Goal: Task Accomplishment & Management: Complete application form

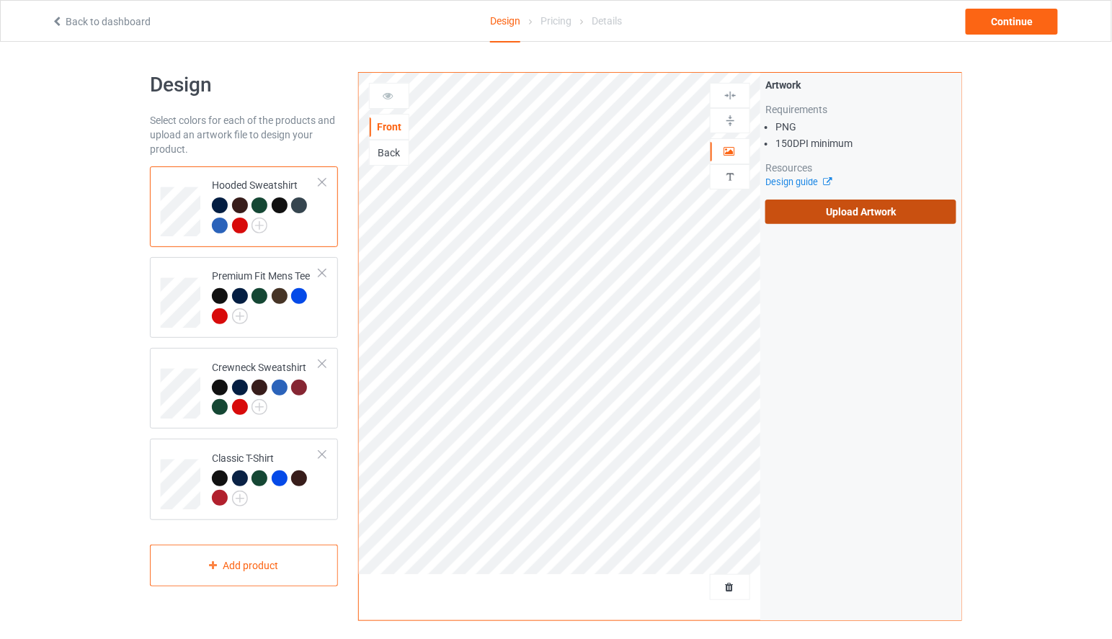
click at [848, 218] on label "Upload Artwork" at bounding box center [860, 212] width 191 height 25
click at [0, 0] on input "Upload Artwork" at bounding box center [0, 0] width 0 height 0
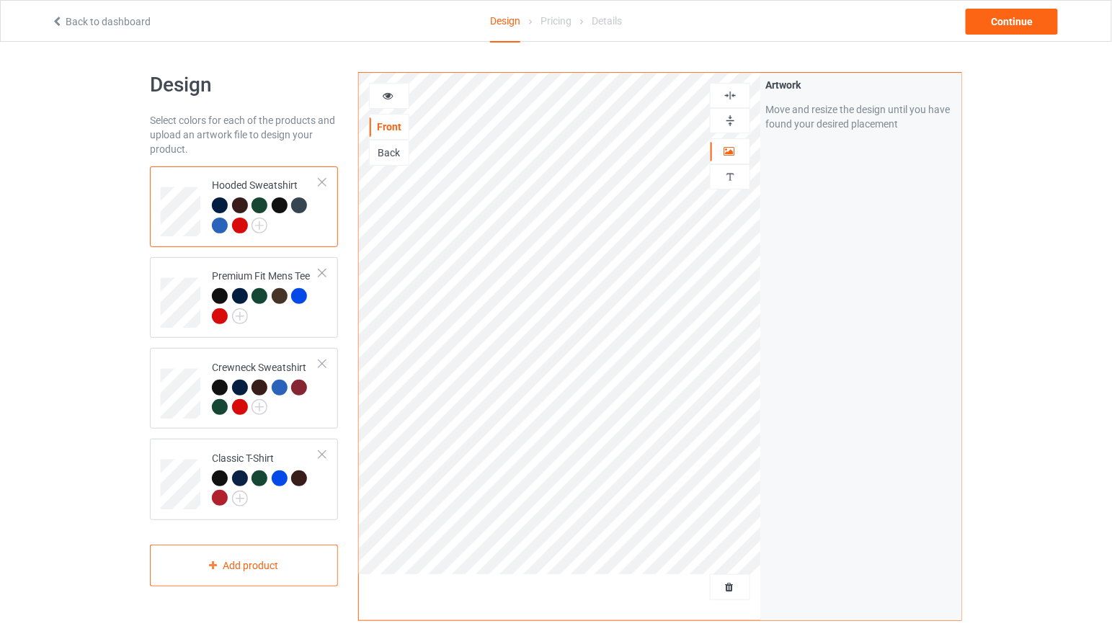
click at [387, 95] on icon at bounding box center [388, 94] width 12 height 10
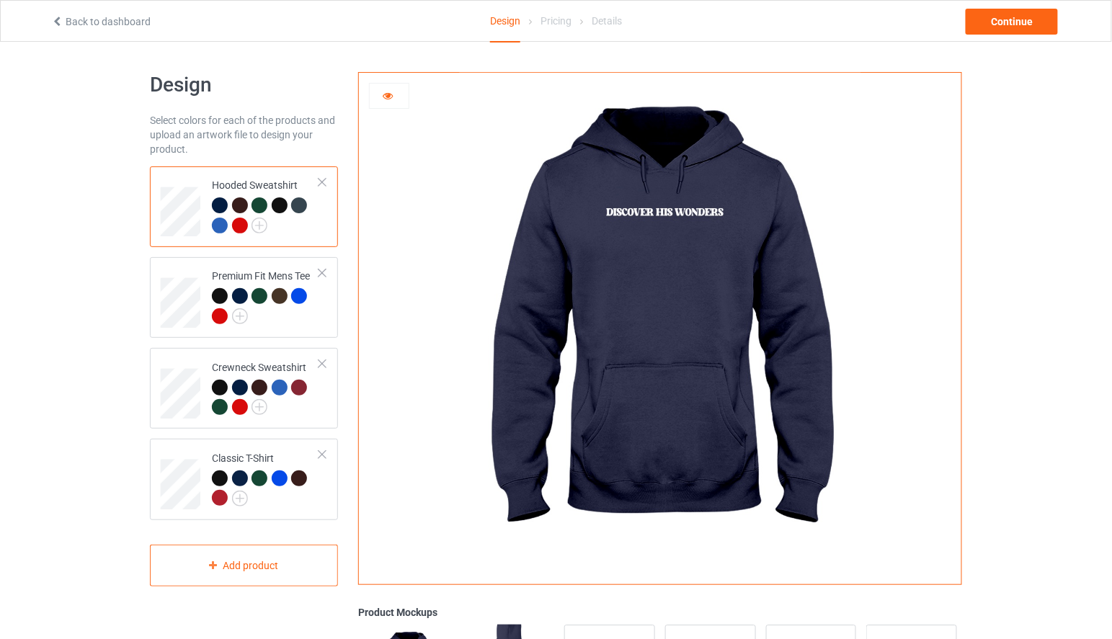
click at [244, 221] on div at bounding box center [240, 226] width 16 height 16
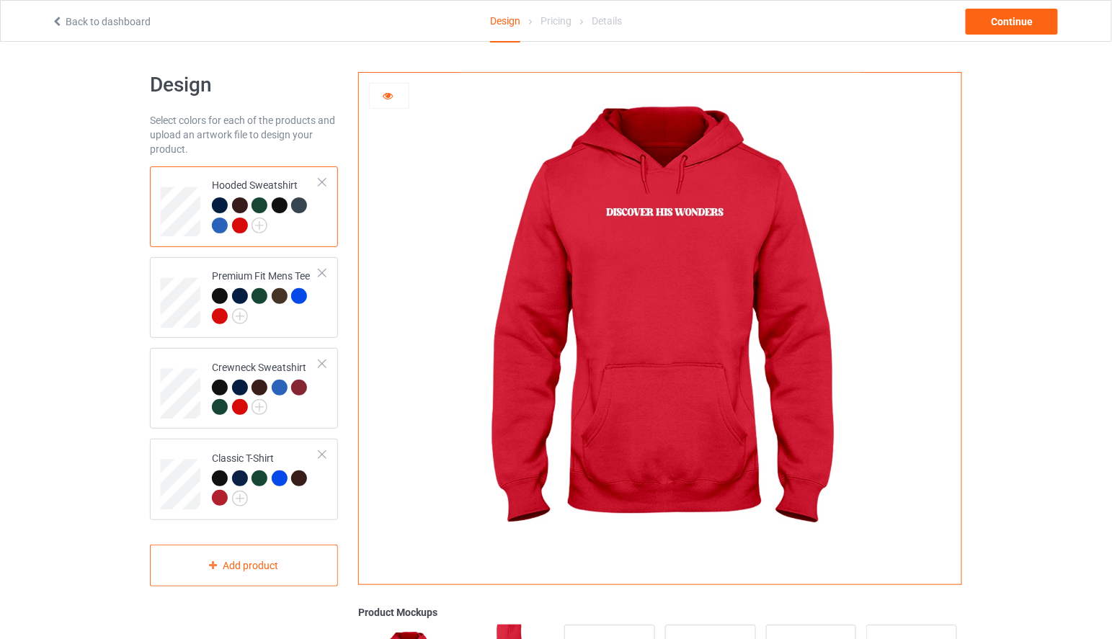
click at [222, 228] on div at bounding box center [220, 226] width 16 height 16
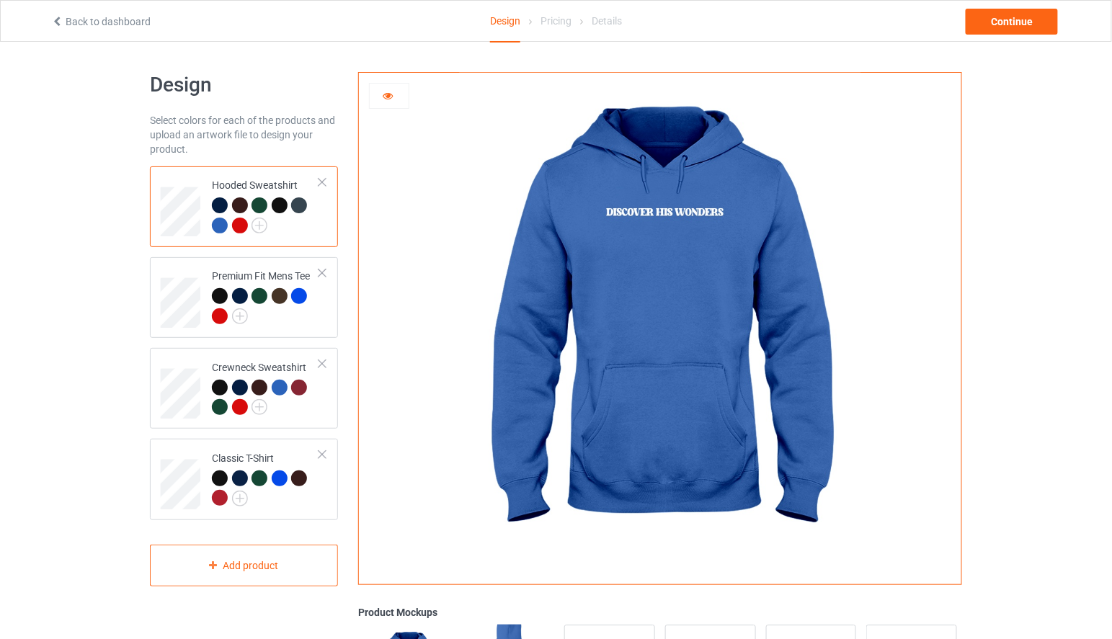
click at [259, 206] on div at bounding box center [260, 205] width 16 height 16
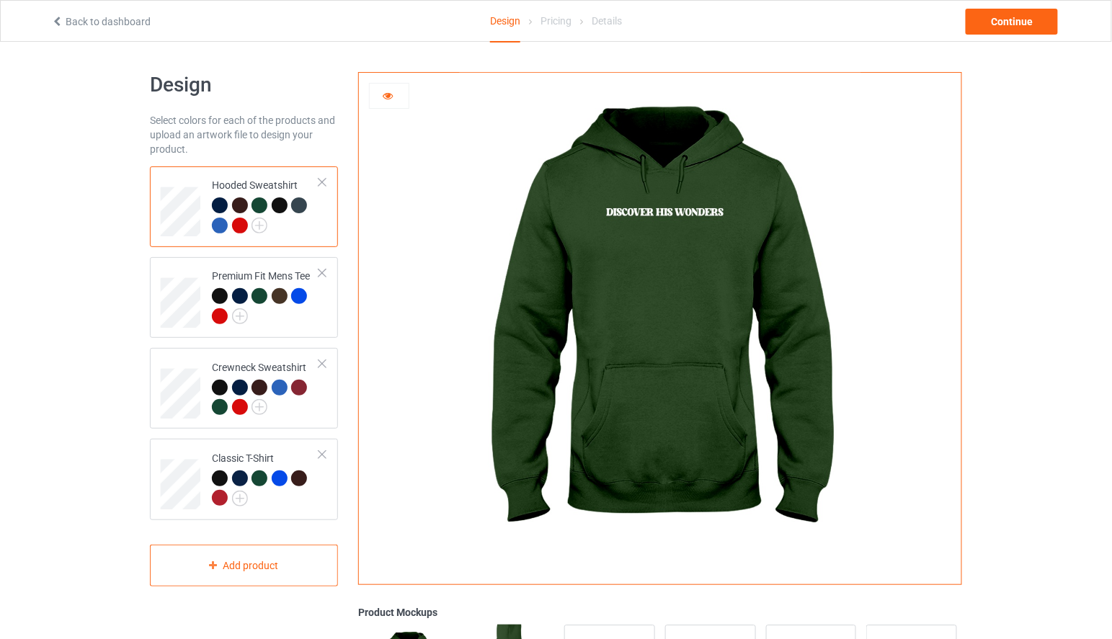
click at [281, 205] on div at bounding box center [280, 205] width 16 height 16
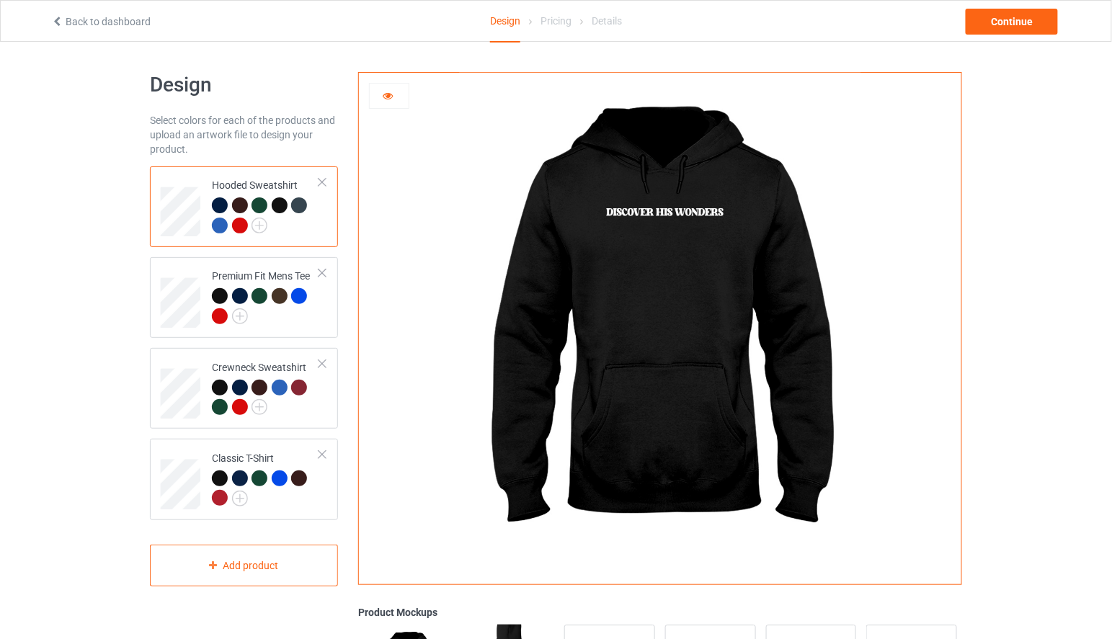
click at [298, 203] on div at bounding box center [299, 205] width 16 height 16
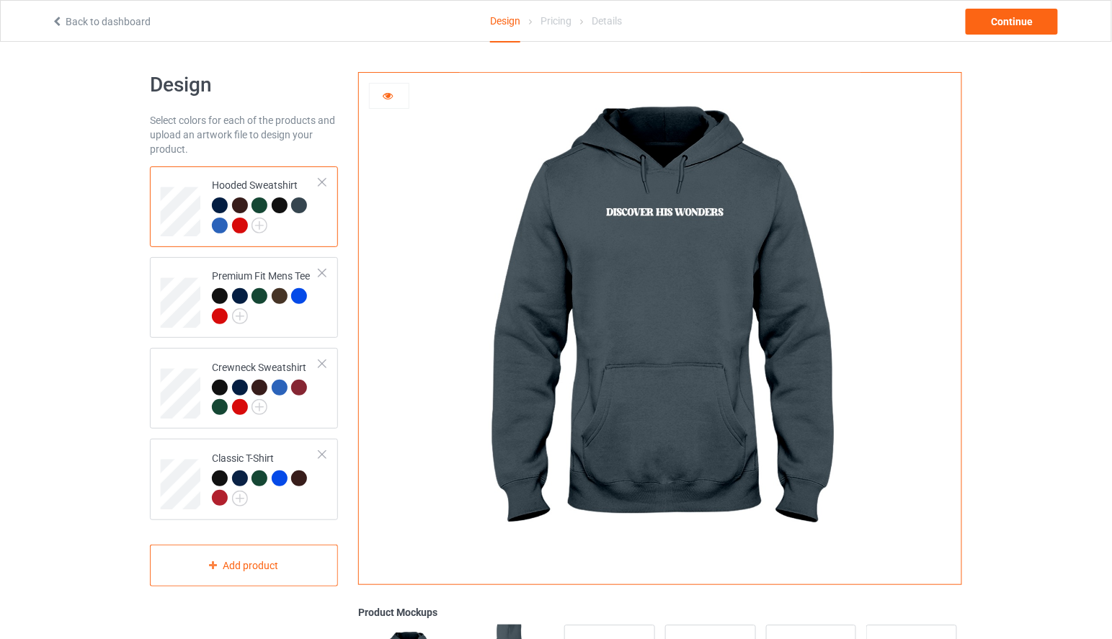
click at [395, 98] on div at bounding box center [389, 96] width 39 height 14
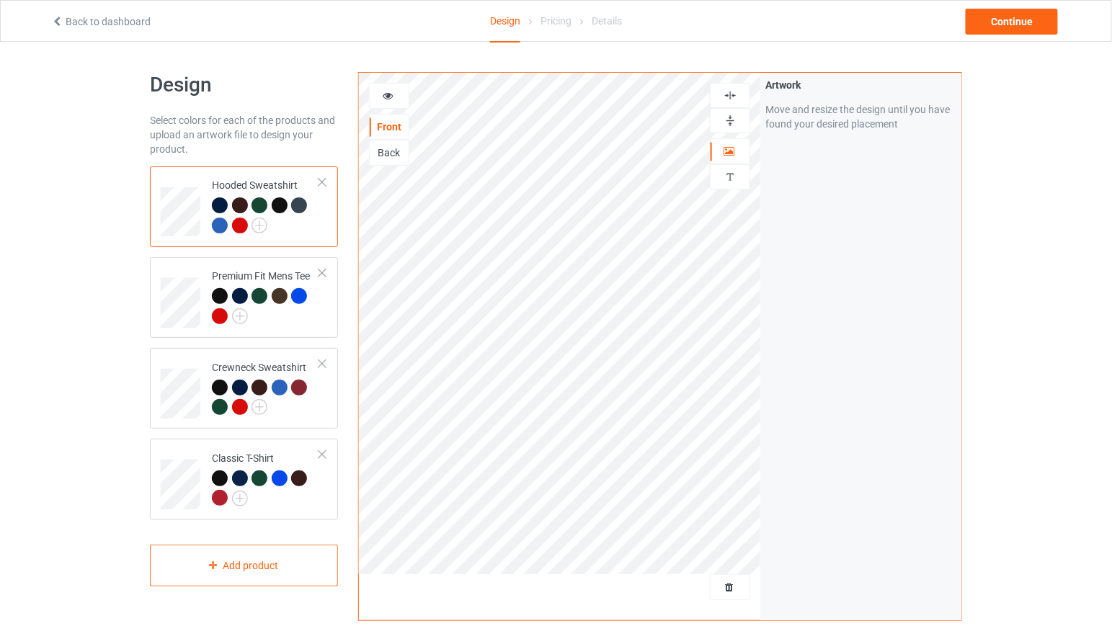
click at [397, 158] on div "Back" at bounding box center [389, 153] width 39 height 14
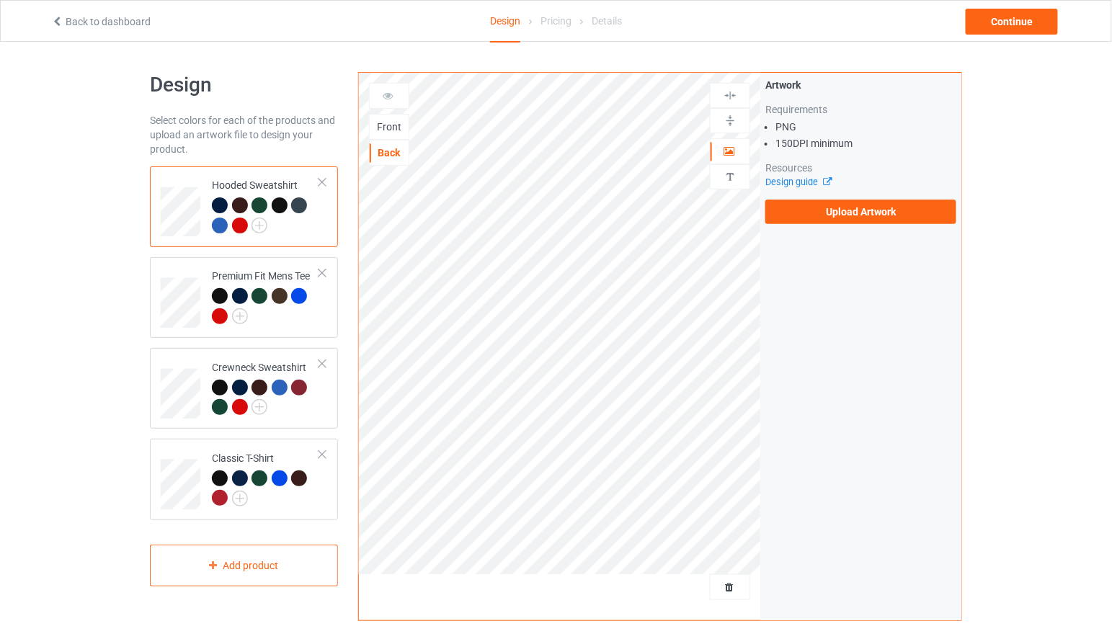
click at [257, 205] on div at bounding box center [260, 205] width 16 height 16
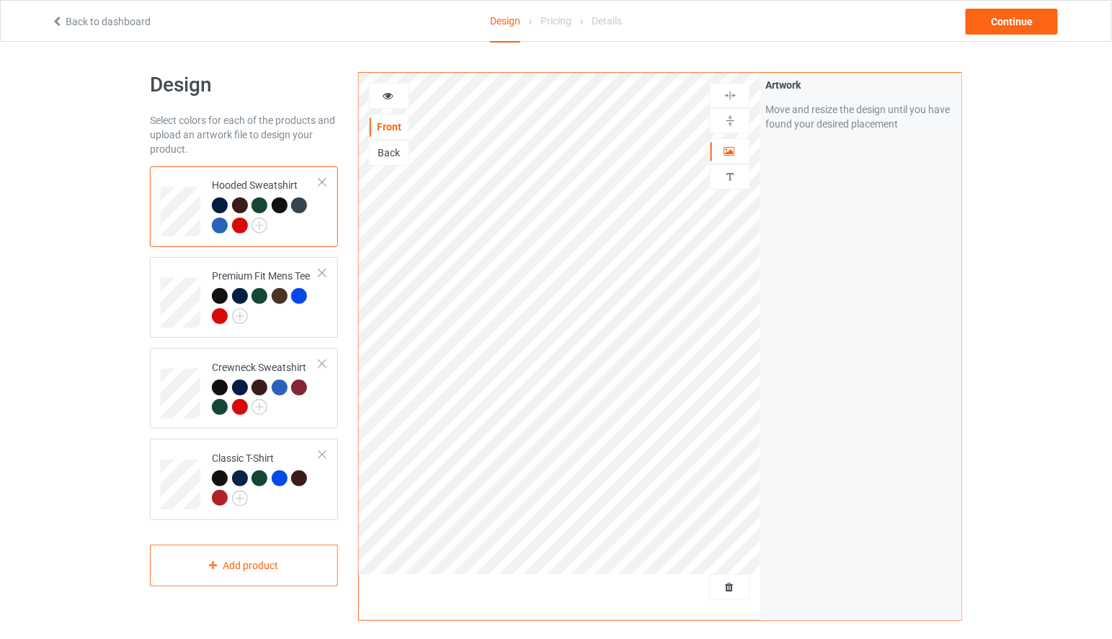
click at [388, 156] on div "Back" at bounding box center [389, 153] width 39 height 14
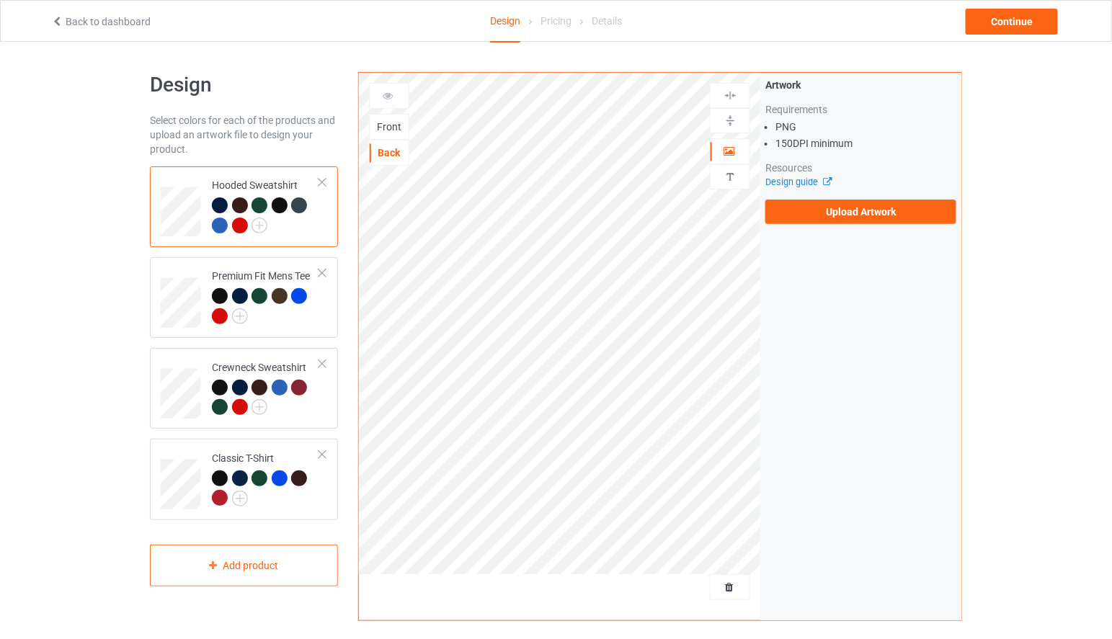
click at [878, 198] on div "Artwork Requirements PNG 150 DPI minimum Resources Design guide Upload Artwork" at bounding box center [860, 151] width 191 height 146
click at [881, 208] on label "Upload Artwork" at bounding box center [860, 212] width 191 height 25
click at [0, 0] on input "Upload Artwork" at bounding box center [0, 0] width 0 height 0
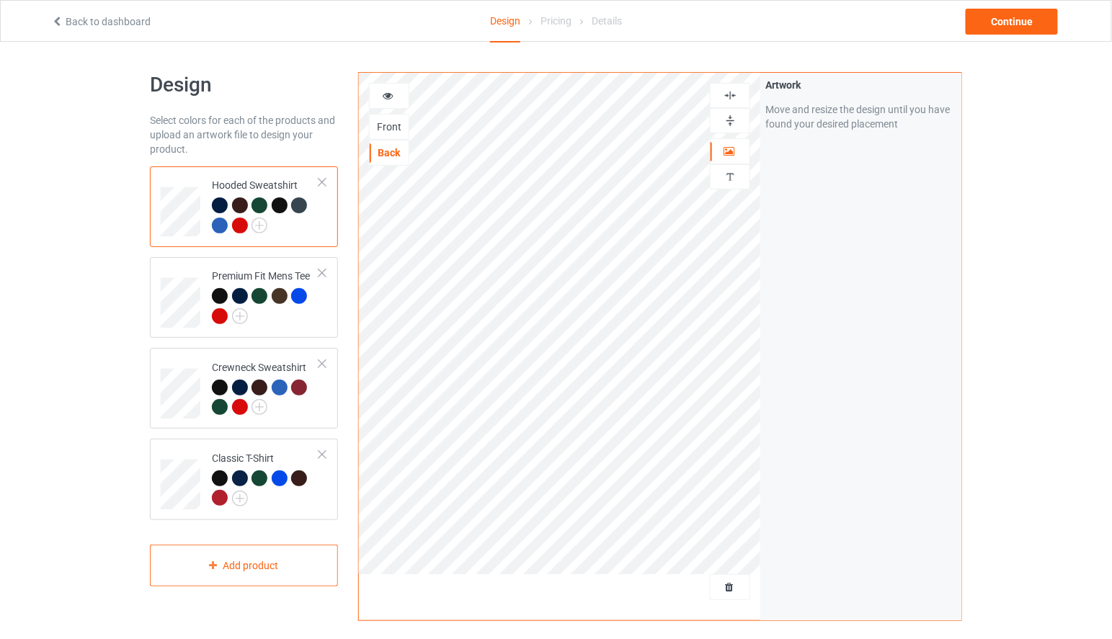
click at [388, 95] on icon at bounding box center [388, 94] width 12 height 10
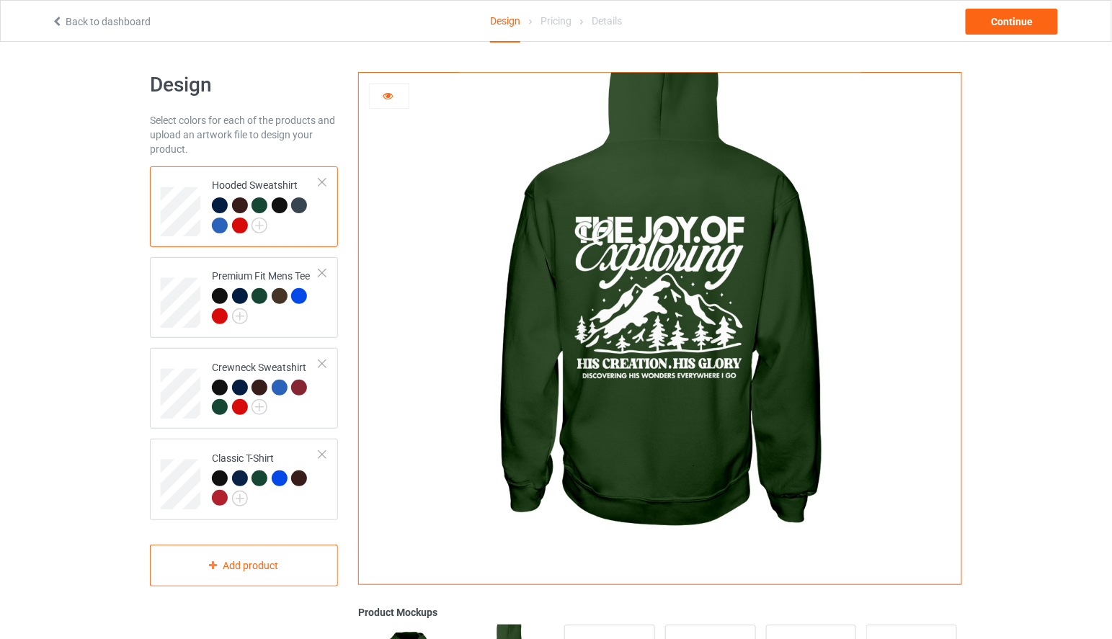
click at [391, 95] on icon at bounding box center [388, 94] width 12 height 10
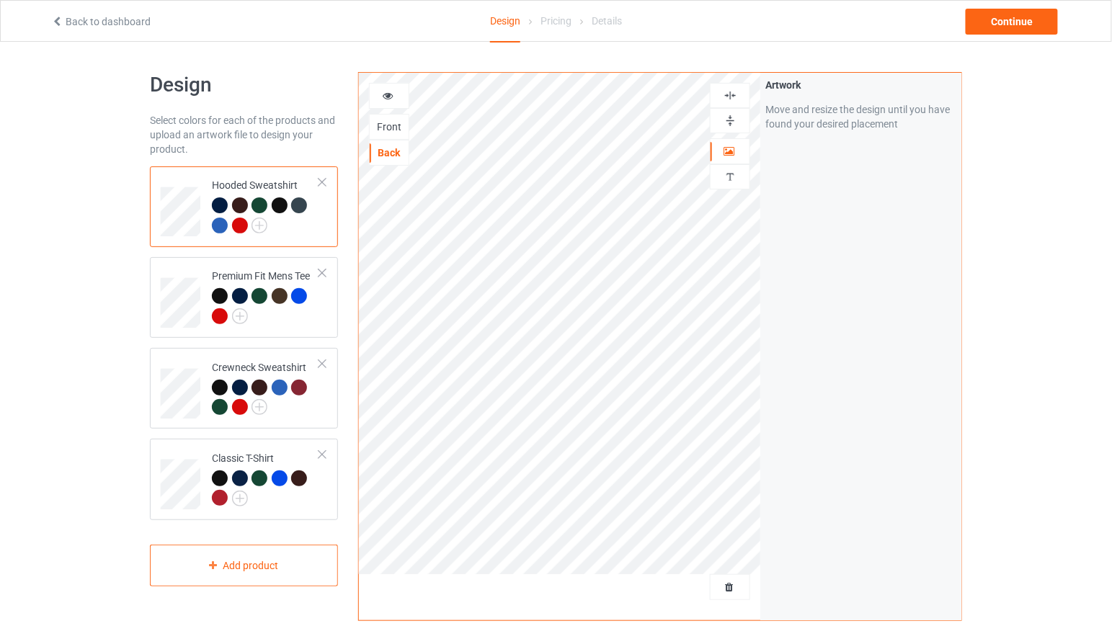
click at [393, 100] on div at bounding box center [389, 96] width 39 height 14
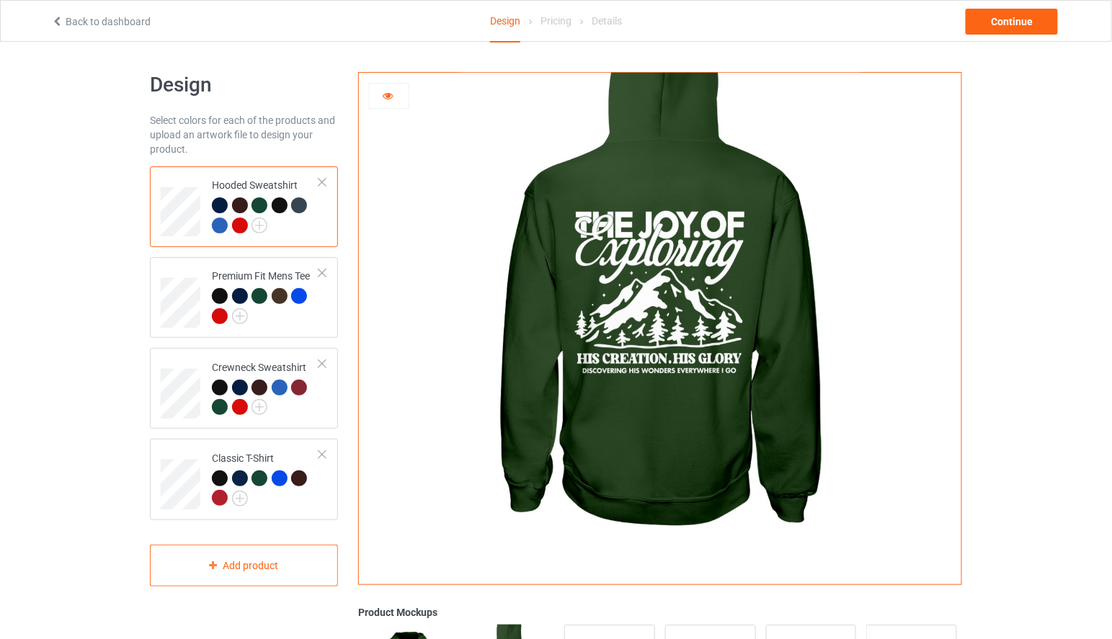
click at [277, 207] on div at bounding box center [280, 205] width 16 height 16
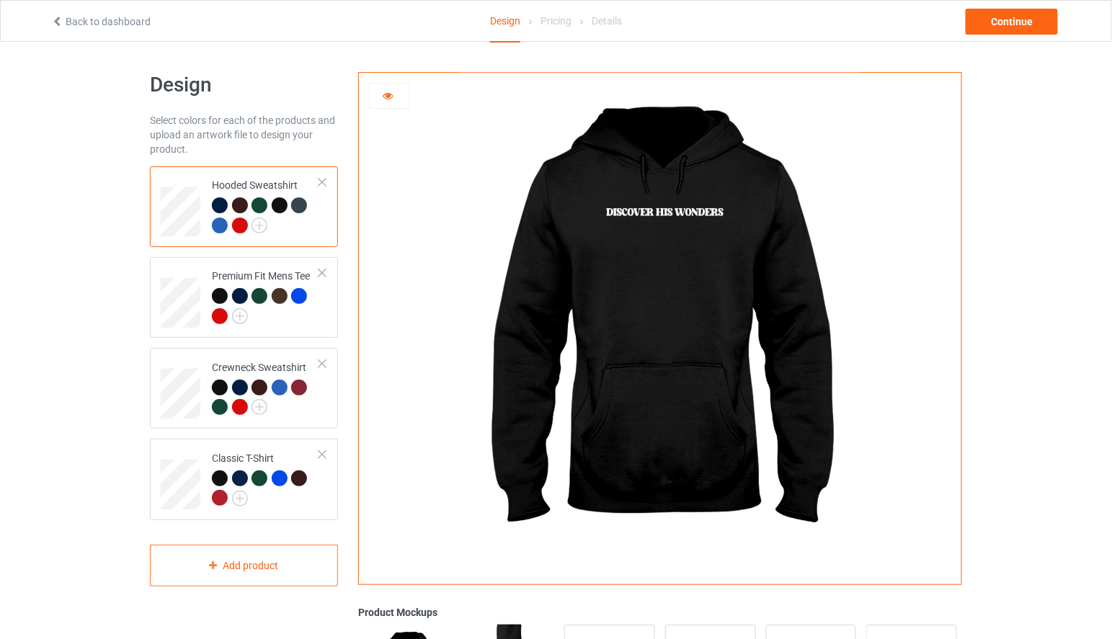
click at [388, 99] on icon at bounding box center [388, 94] width 12 height 10
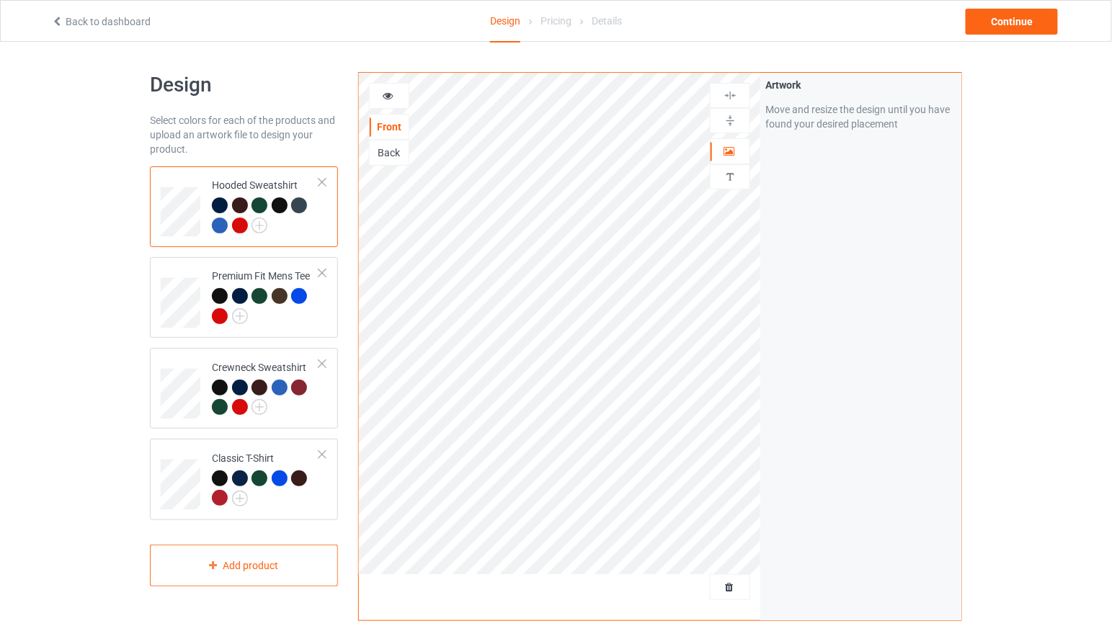
click at [388, 99] on icon at bounding box center [388, 94] width 12 height 10
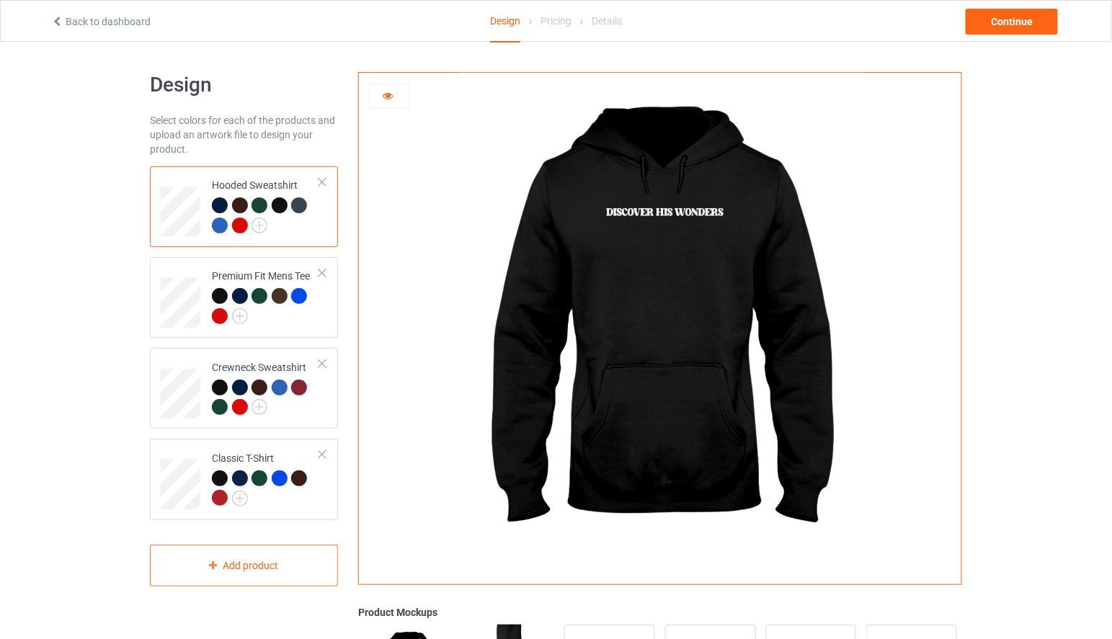
click at [388, 99] on icon at bounding box center [388, 94] width 12 height 10
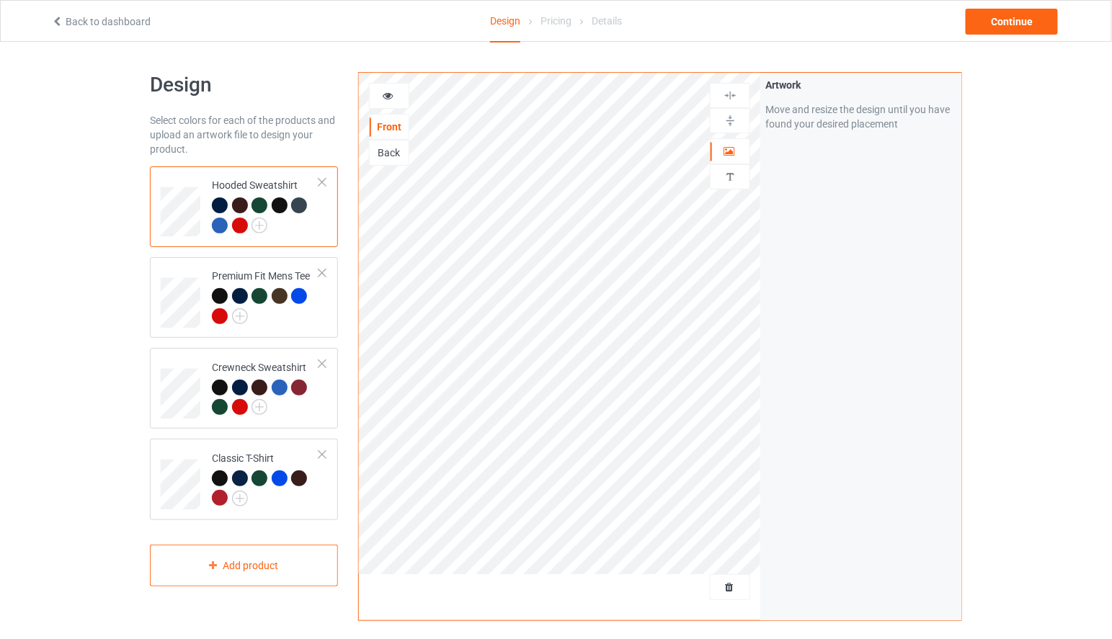
click at [396, 149] on div "Back" at bounding box center [389, 153] width 39 height 14
click at [397, 93] on div at bounding box center [389, 96] width 39 height 14
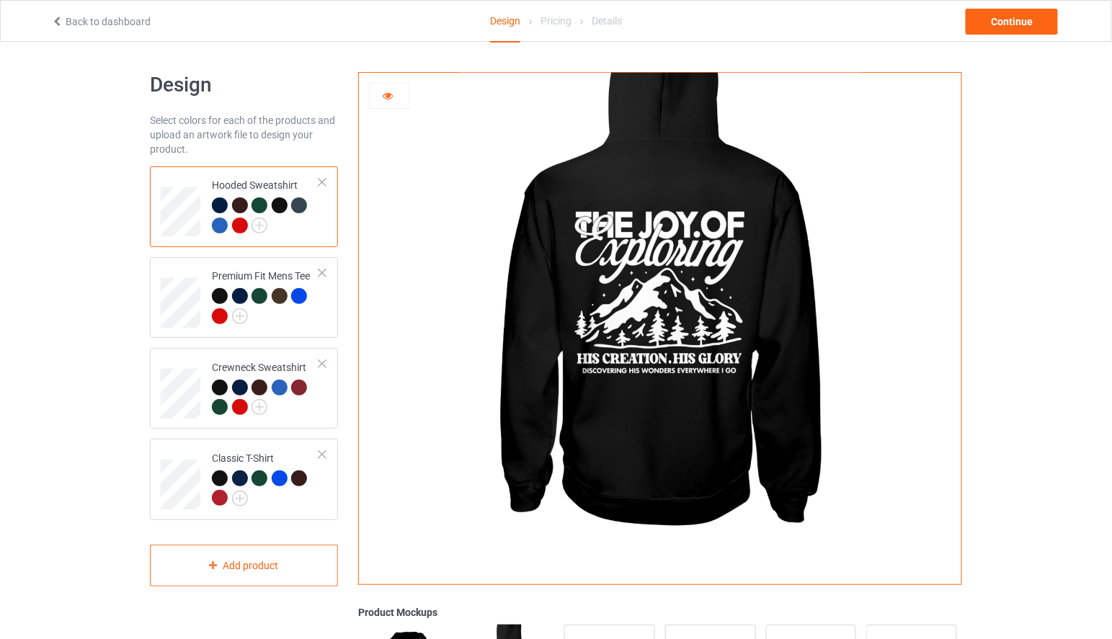
click at [391, 99] on icon at bounding box center [388, 94] width 12 height 10
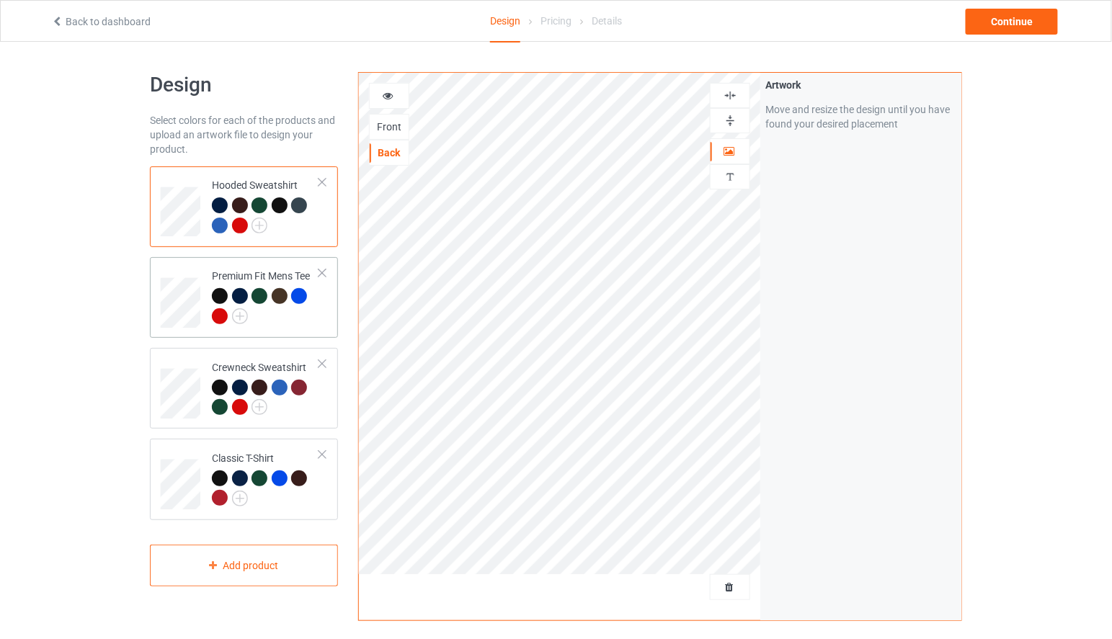
click at [217, 294] on div at bounding box center [220, 296] width 16 height 16
click at [395, 94] on div at bounding box center [389, 96] width 39 height 14
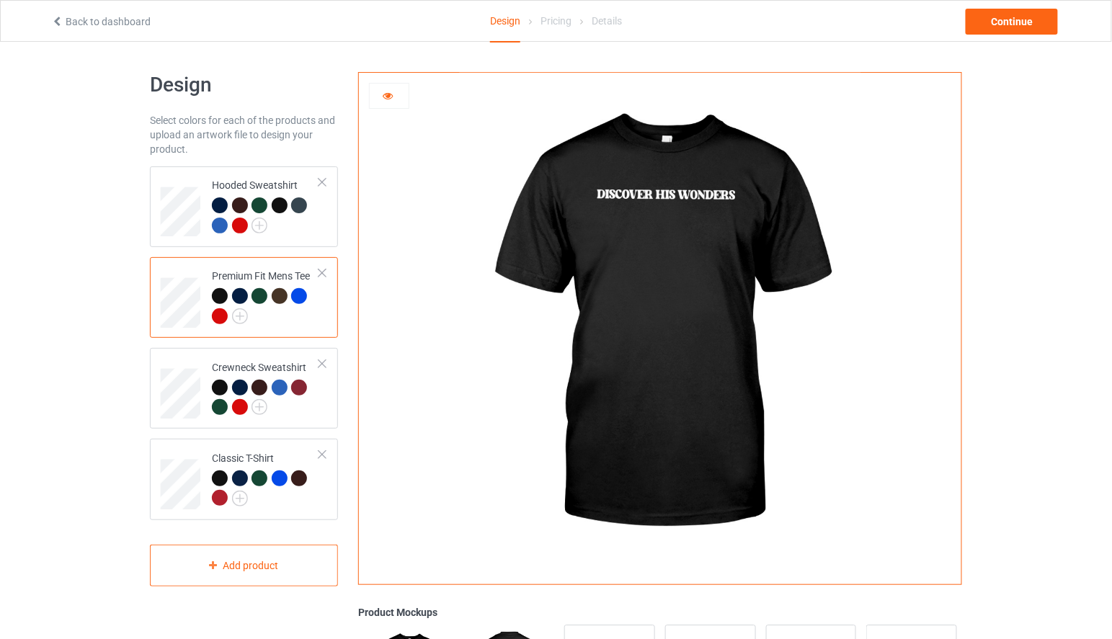
click at [390, 94] on icon at bounding box center [388, 94] width 12 height 10
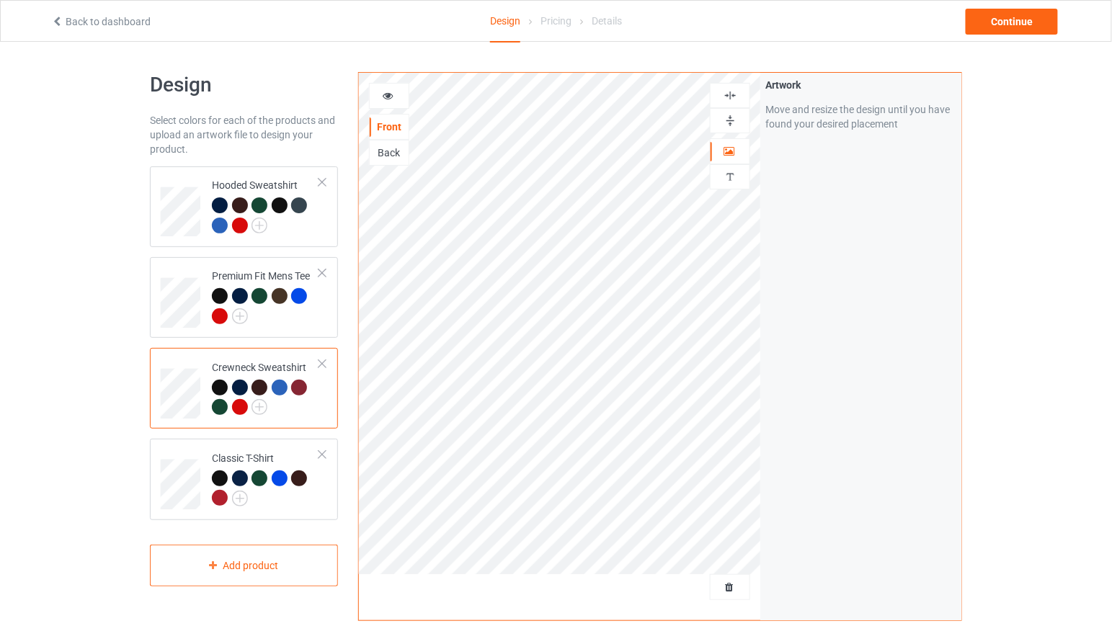
click at [383, 95] on icon at bounding box center [388, 94] width 12 height 10
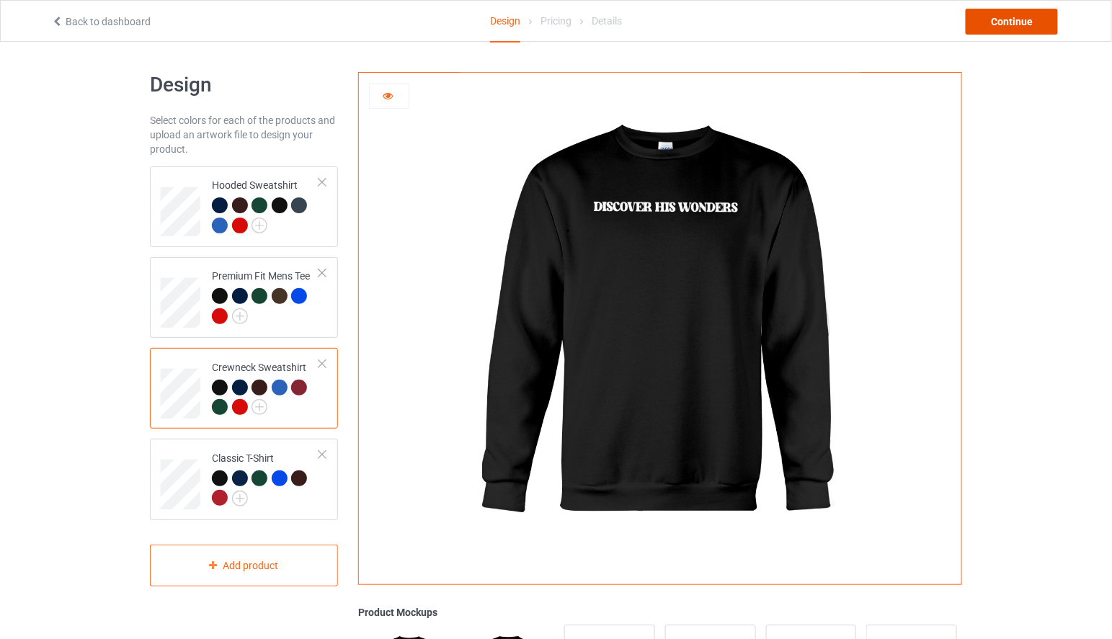
click at [1007, 22] on div "Continue" at bounding box center [1012, 22] width 92 height 26
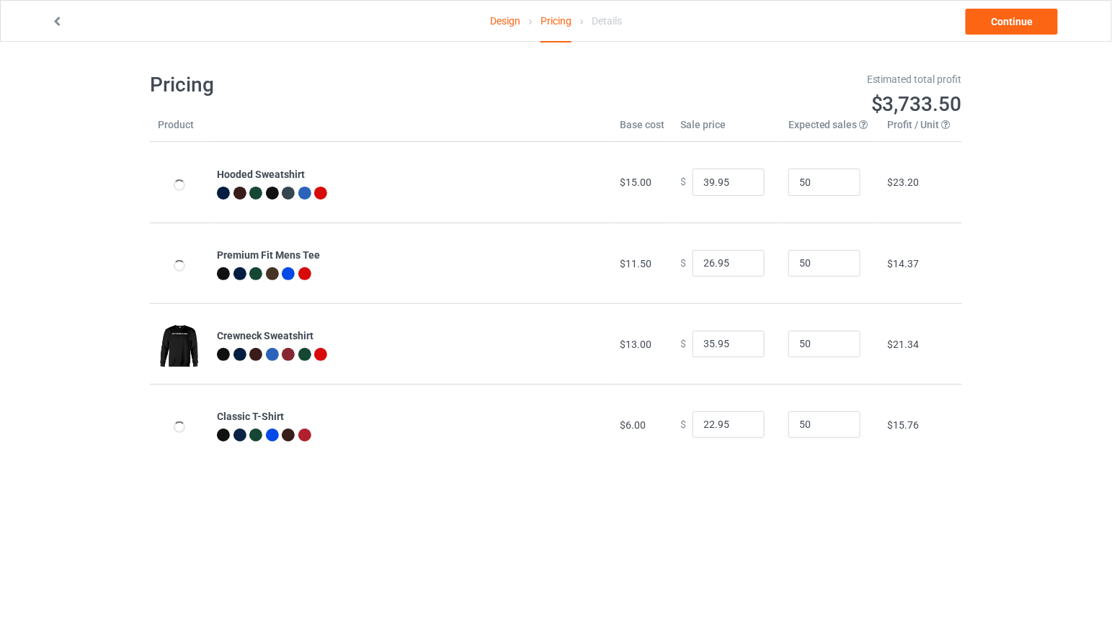
type input "46.95"
type input "32.95"
type input "39.95"
type input "26.95"
drag, startPoint x: 704, startPoint y: 181, endPoint x: 693, endPoint y: 182, distance: 10.9
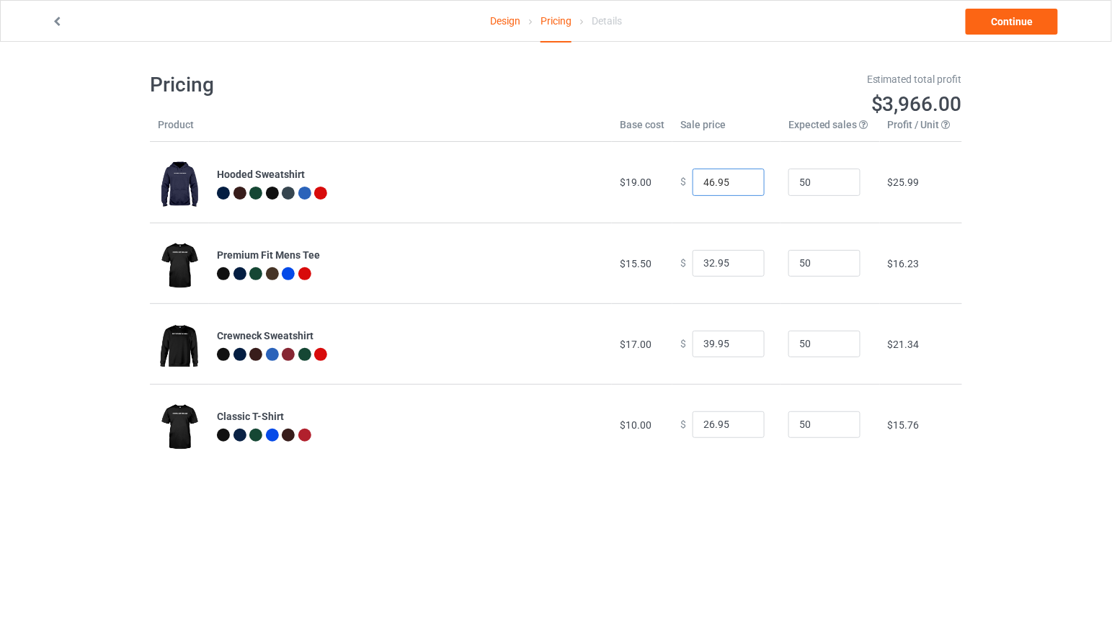
click at [693, 182] on input "46.95" at bounding box center [729, 182] width 72 height 27
type input "39.95"
drag, startPoint x: 705, startPoint y: 263, endPoint x: 681, endPoint y: 264, distance: 23.8
click at [681, 264] on div "$ 32.95" at bounding box center [726, 263] width 92 height 27
type input "26.95"
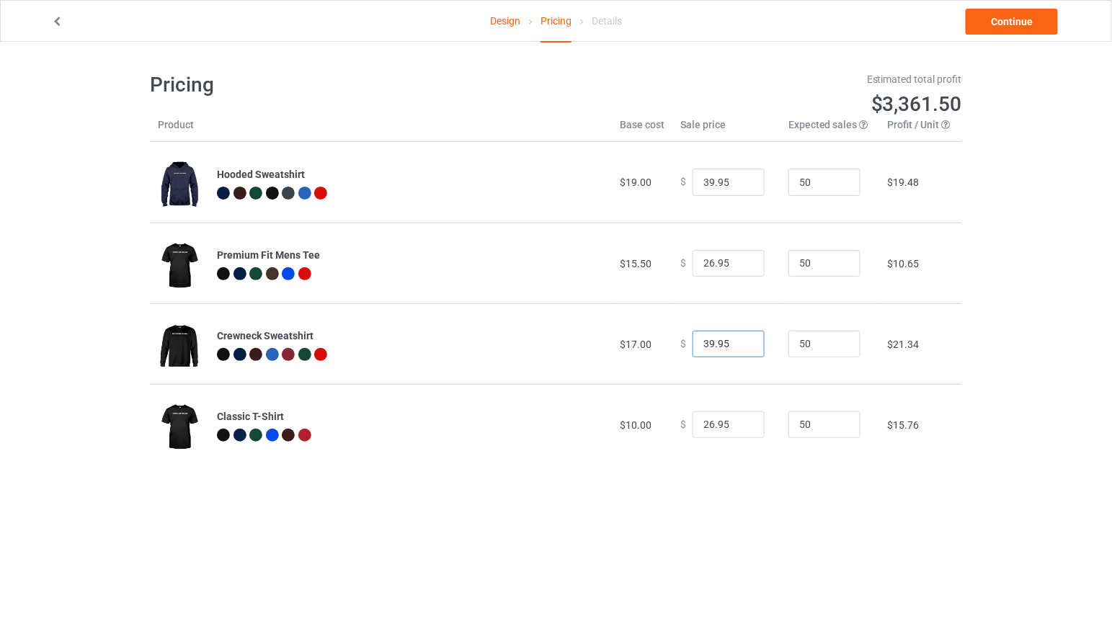
click at [705, 344] on input "39.95" at bounding box center [729, 344] width 72 height 27
type input "35.95"
click at [706, 423] on input "26.95" at bounding box center [729, 425] width 72 height 27
type input "22.95"
click at [1008, 18] on link "Continue" at bounding box center [1012, 22] width 92 height 26
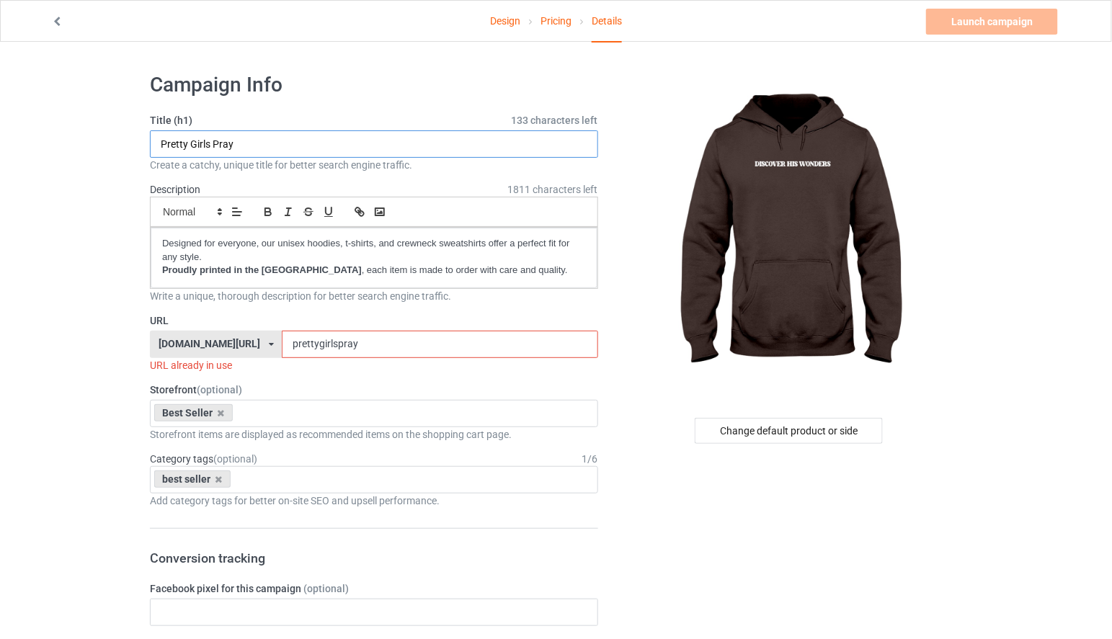
drag, startPoint x: 241, startPoint y: 144, endPoint x: 127, endPoint y: 145, distance: 113.9
drag, startPoint x: 251, startPoint y: 144, endPoint x: 144, endPoint y: 150, distance: 106.8
type input "Discover His Wonders"
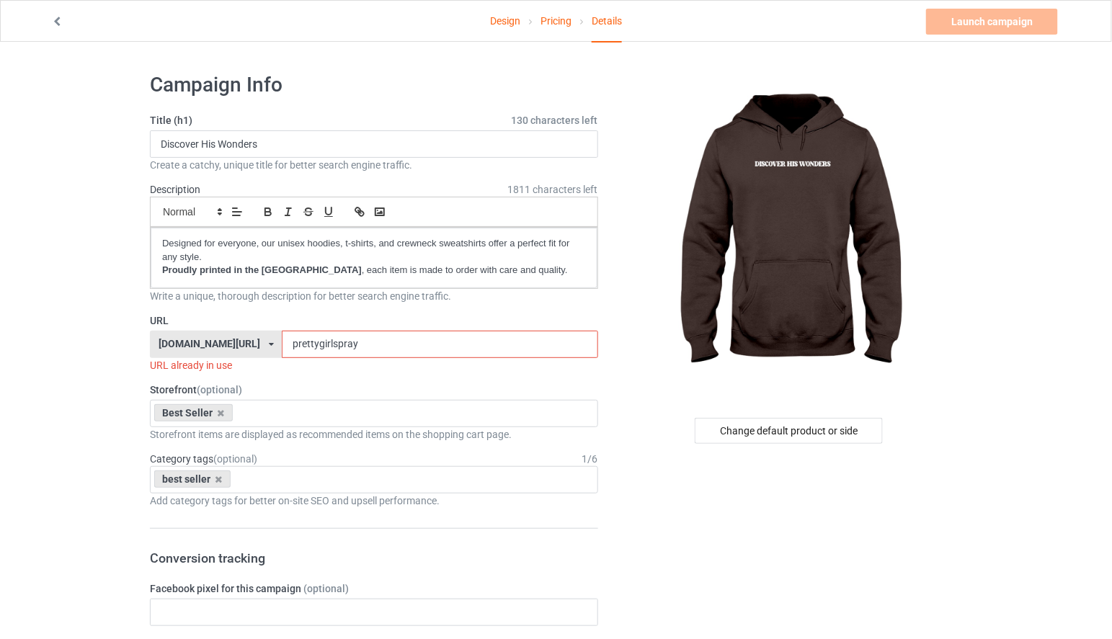
drag, startPoint x: 421, startPoint y: 343, endPoint x: 327, endPoint y: 350, distance: 93.9
click at [327, 350] on div "[DOMAIN_NAME][URL] [DOMAIN_NAME][URL] [DOMAIN_NAME][URL] [DOMAIN_NAME][URL] 5ca…" at bounding box center [374, 344] width 448 height 27
paste input "Discover His Wonders"
click at [383, 346] on input "Discover His Wonders" at bounding box center [440, 344] width 316 height 27
click at [401, 349] on input "DiscoverHis Wonders" at bounding box center [440, 344] width 316 height 27
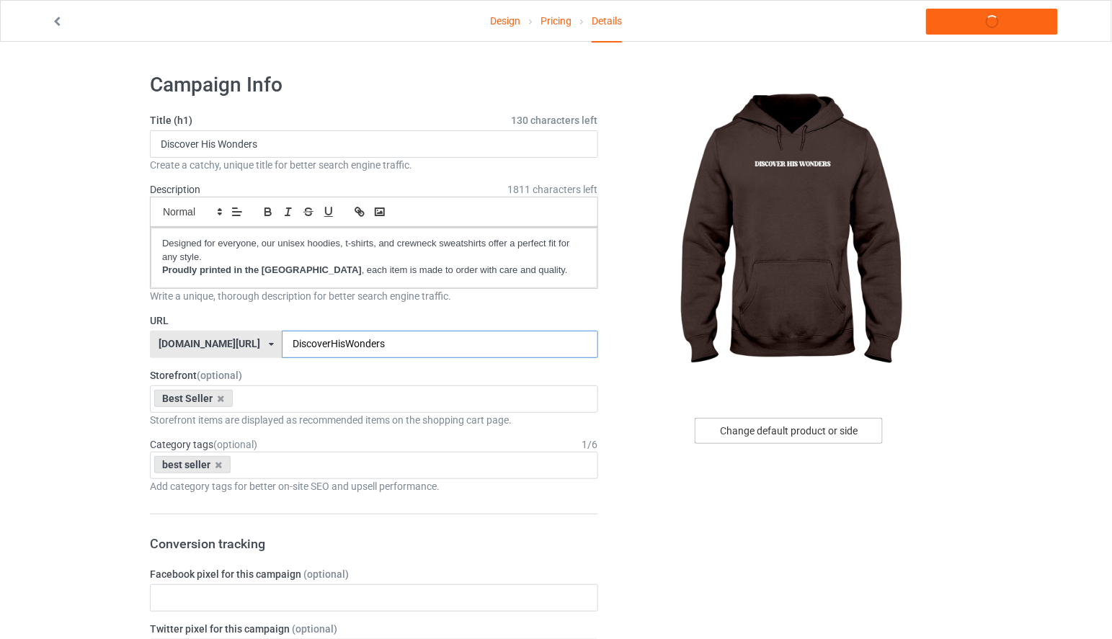
type input "DiscoverHisWonders"
click at [763, 421] on div "Change default product or side" at bounding box center [789, 431] width 188 height 26
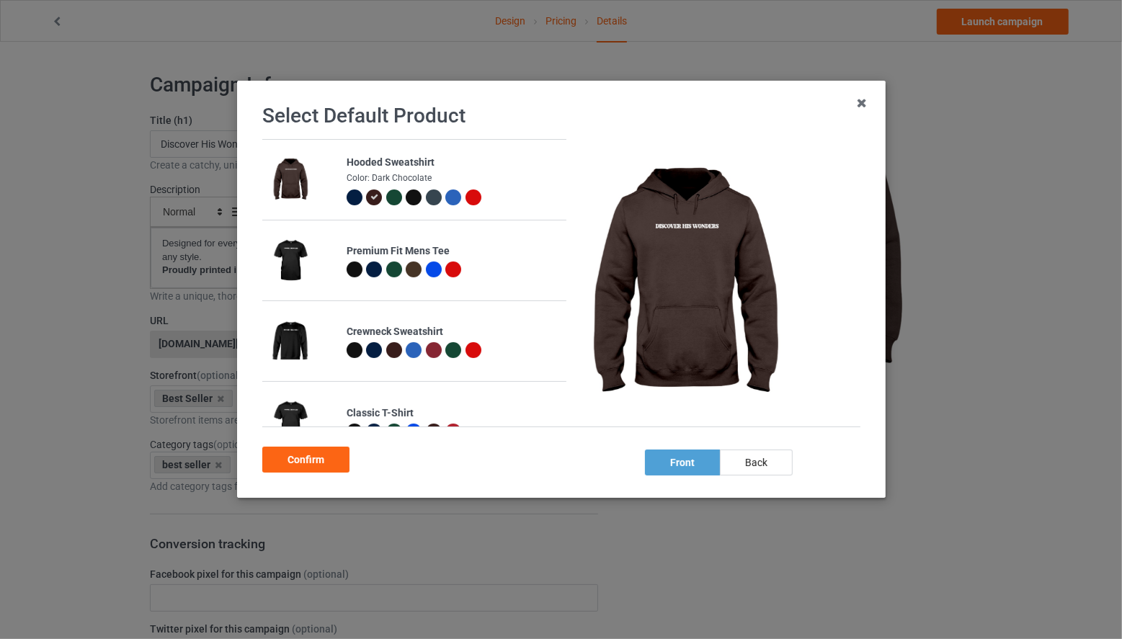
click at [350, 198] on div at bounding box center [354, 198] width 16 height 16
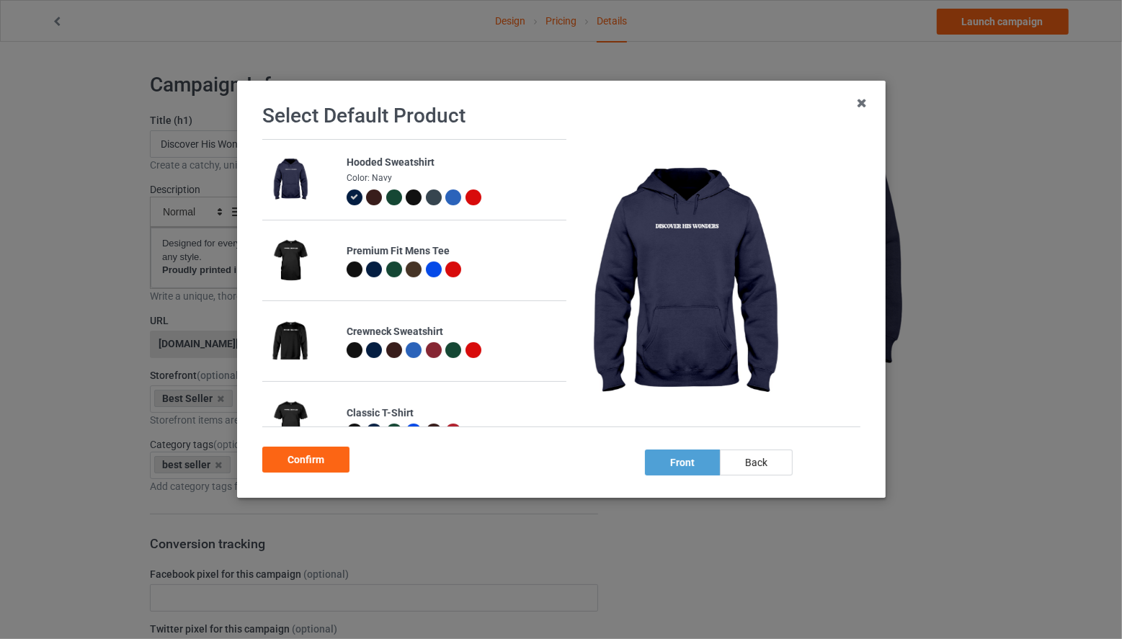
click at [412, 198] on div at bounding box center [414, 198] width 16 height 16
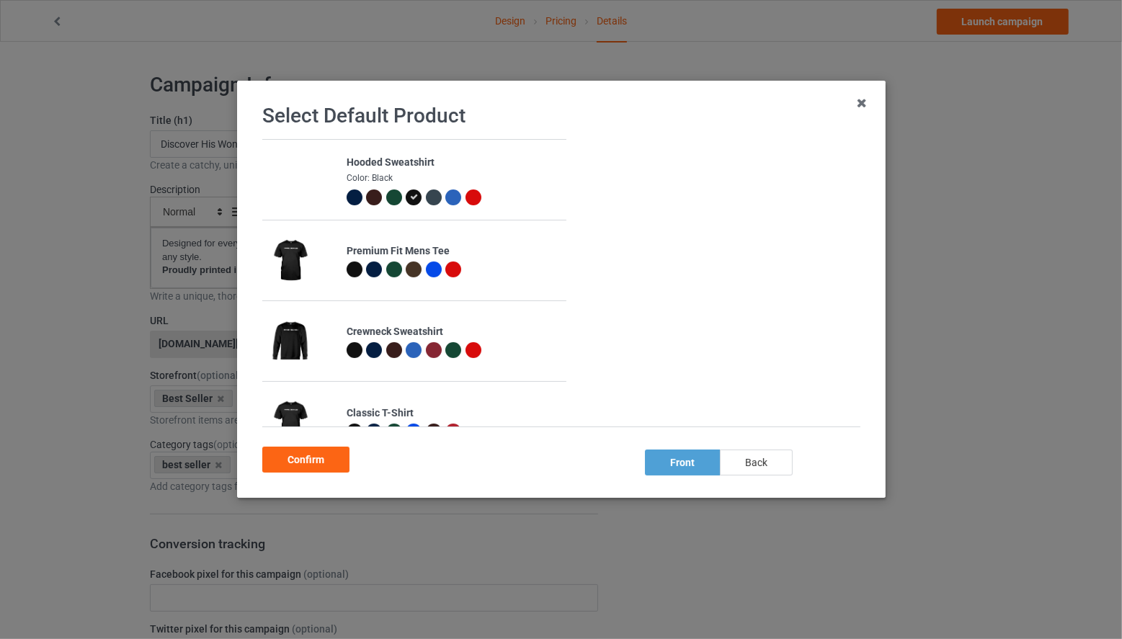
click at [757, 457] on div "back" at bounding box center [755, 463] width 73 height 26
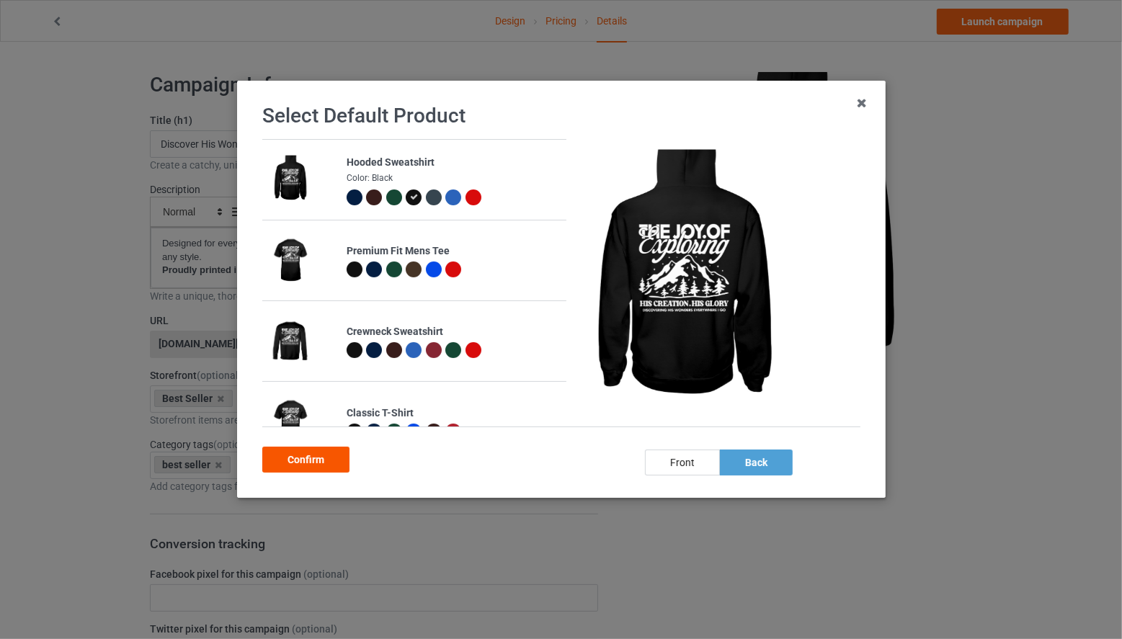
click at [314, 459] on div "Confirm" at bounding box center [305, 460] width 87 height 26
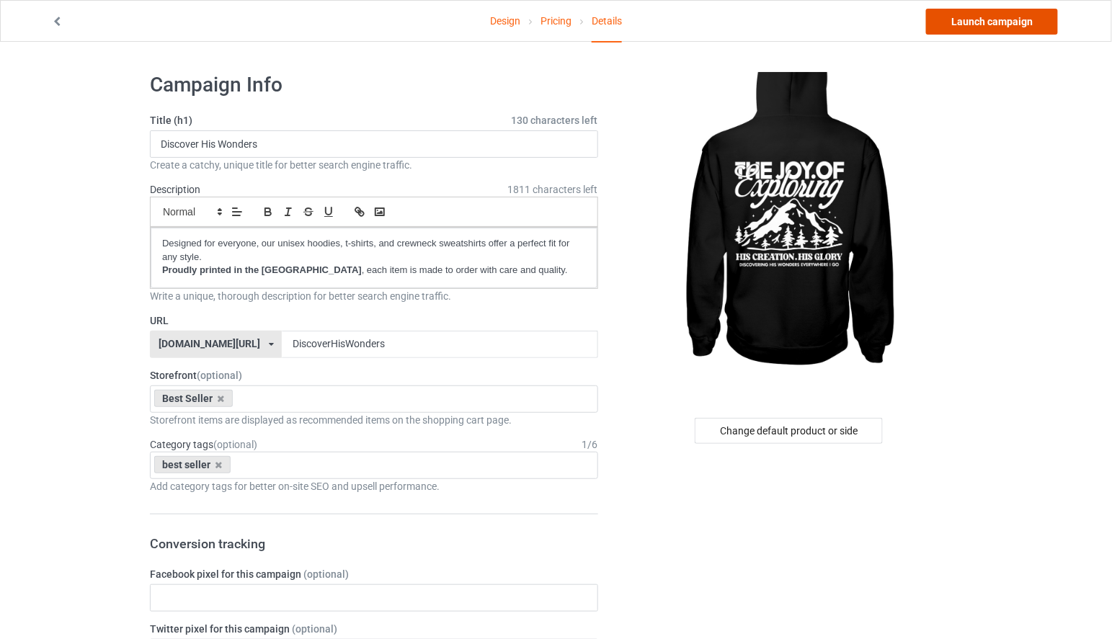
click at [1010, 25] on link "Launch campaign" at bounding box center [992, 22] width 132 height 26
